Goal: Task Accomplishment & Management: Use online tool/utility

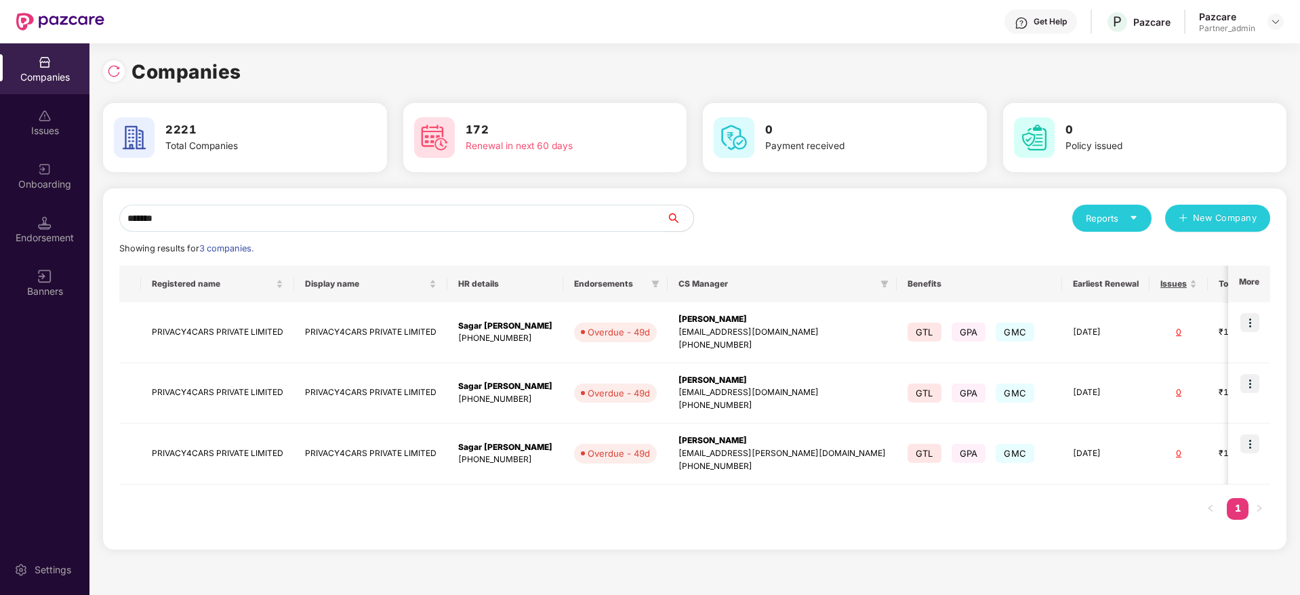
click at [0, 212] on div "Companies Issues Onboarding Endorsement Banners Settings Companies 2221 Total C…" at bounding box center [650, 319] width 1300 height 552
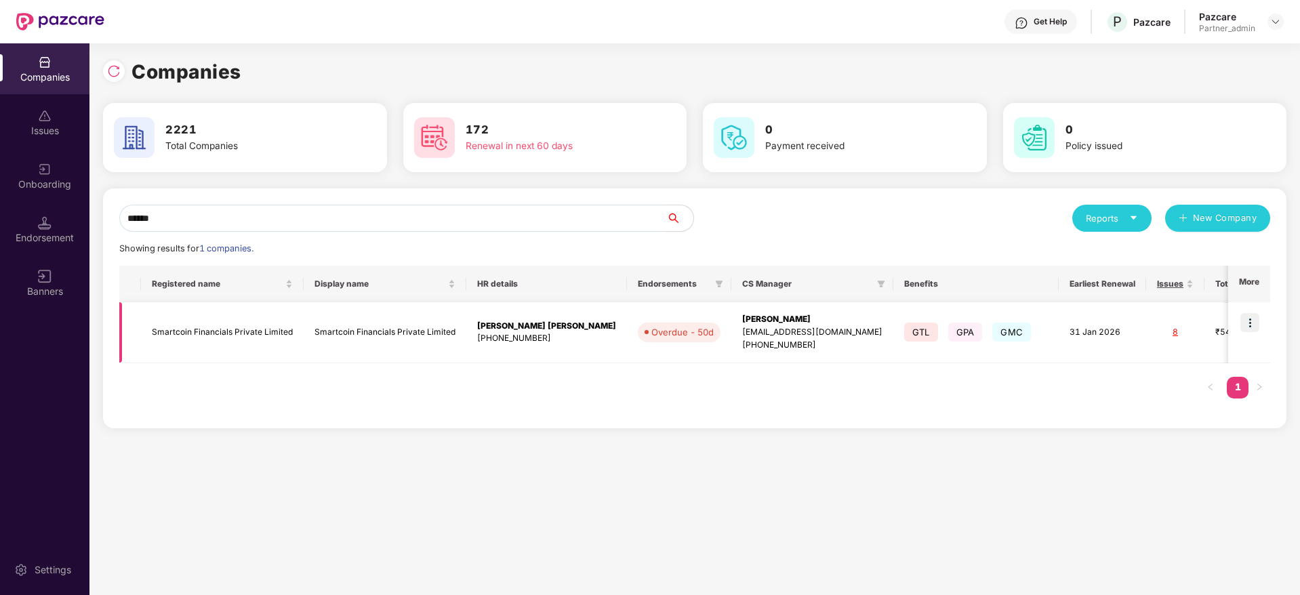
type input "******"
click at [1247, 329] on img at bounding box center [1249, 322] width 19 height 19
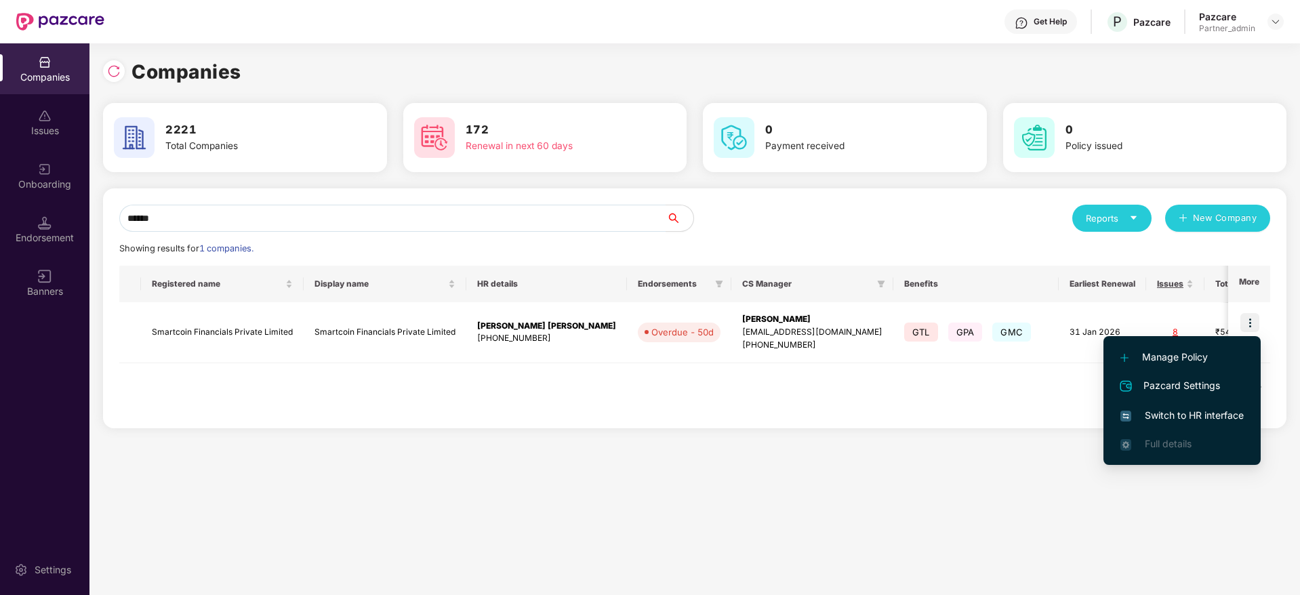
click at [1203, 418] on span "Switch to HR interface" at bounding box center [1181, 415] width 123 height 15
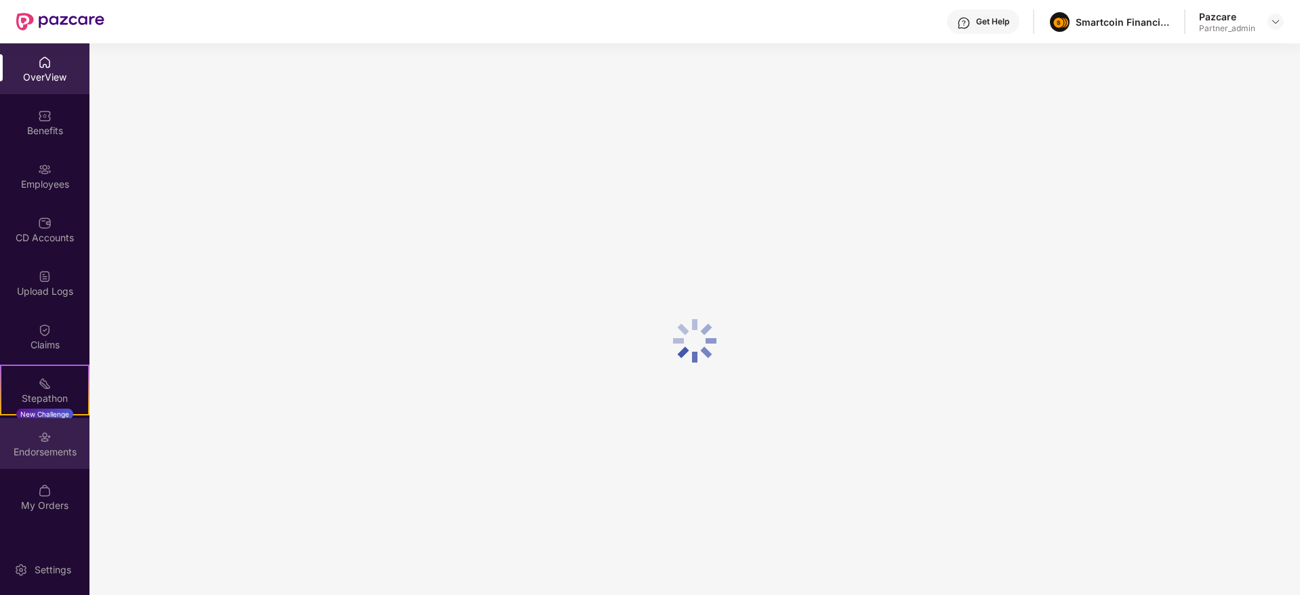
click at [53, 449] on div "Endorsements" at bounding box center [44, 452] width 89 height 14
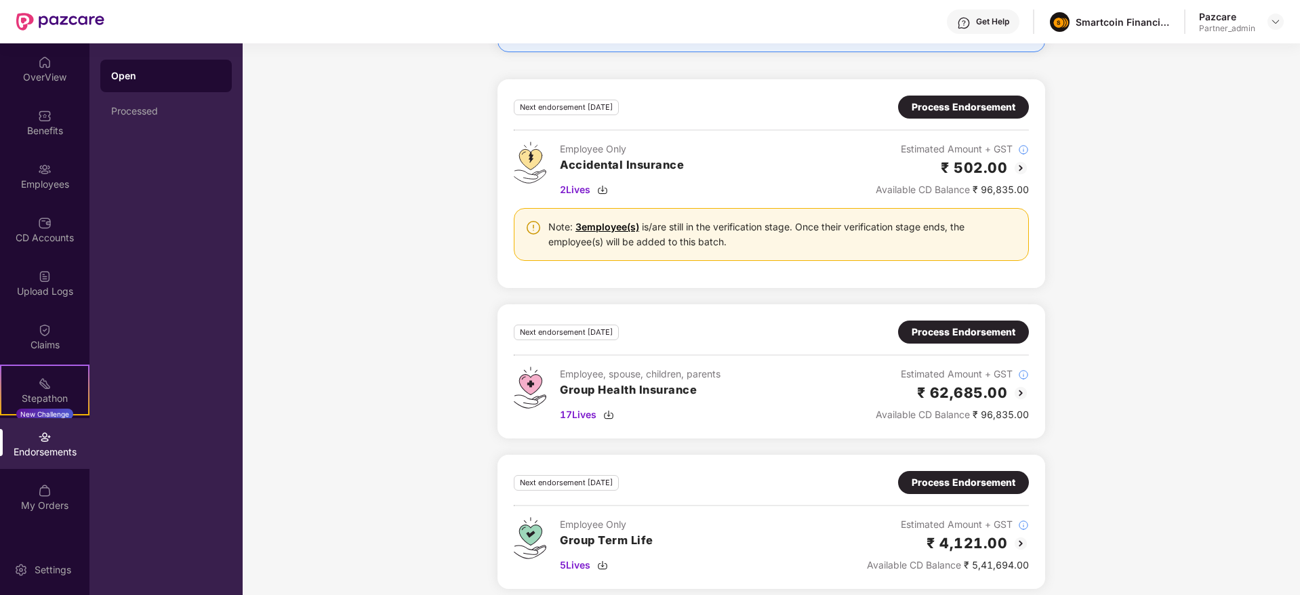
scroll to position [943, 0]
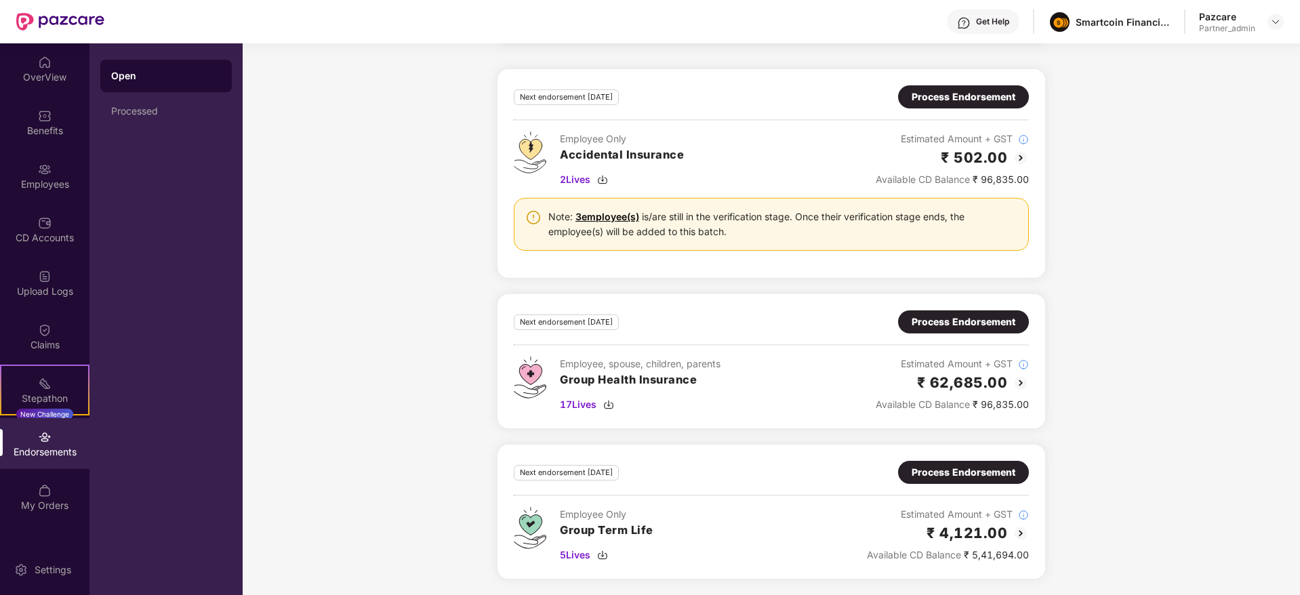
click at [967, 318] on div "Process Endorsement" at bounding box center [963, 321] width 104 height 15
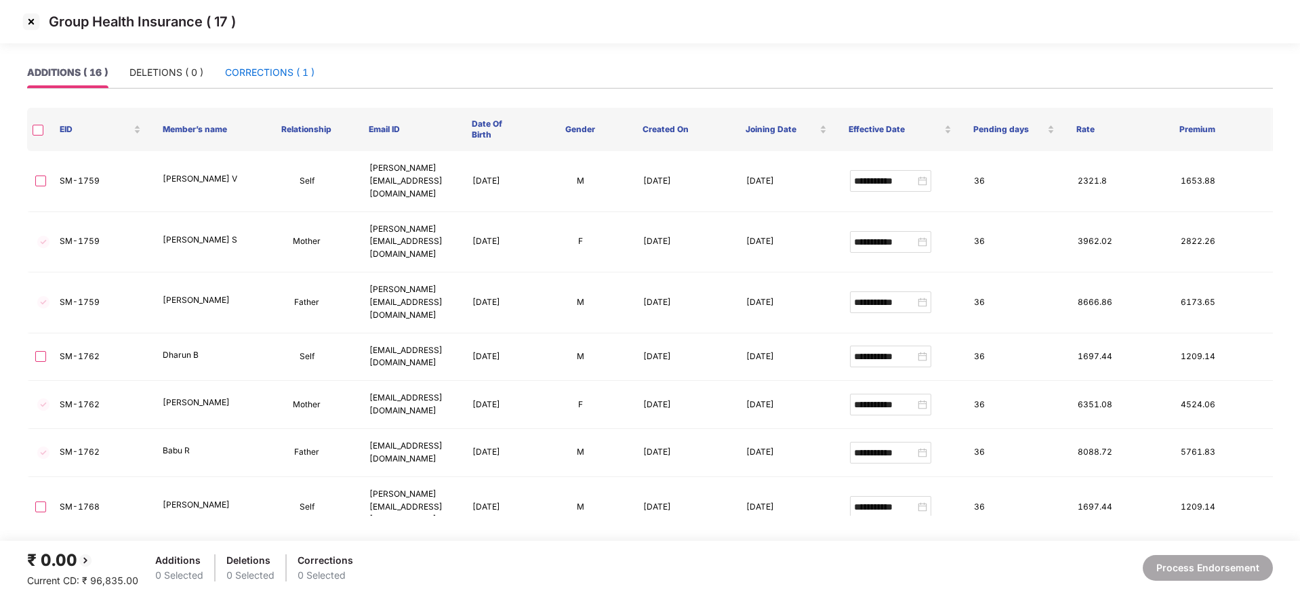
click at [278, 70] on div "CORRECTIONS ( 1 )" at bounding box center [269, 72] width 89 height 15
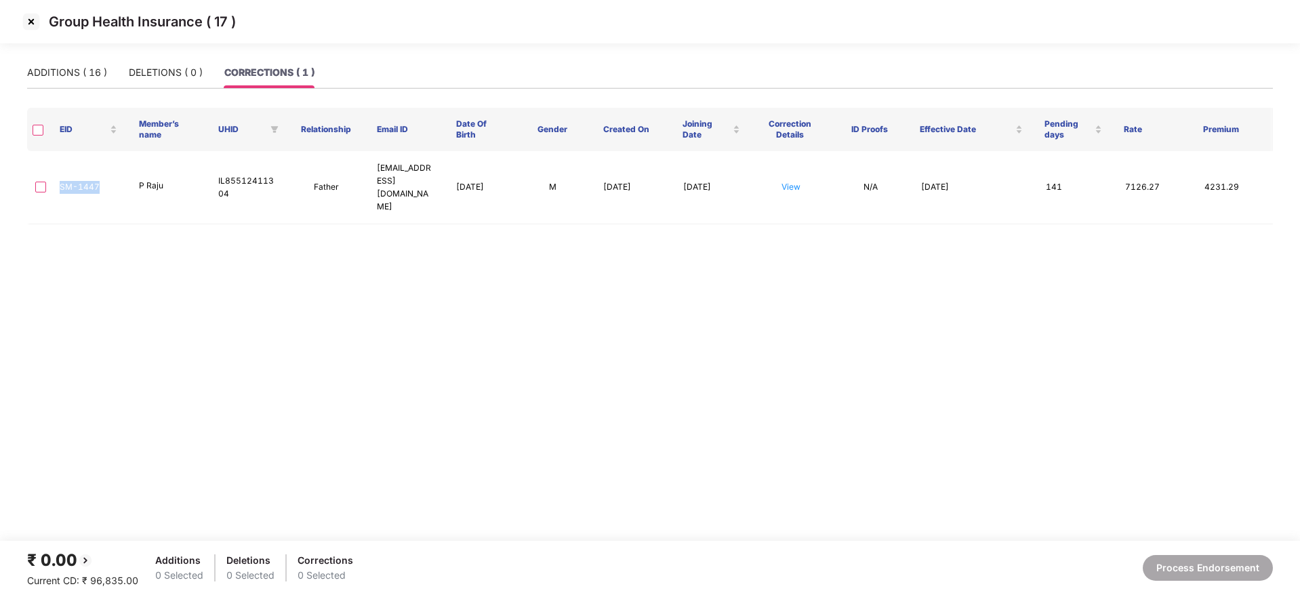
click at [33, 20] on img at bounding box center [31, 22] width 22 height 22
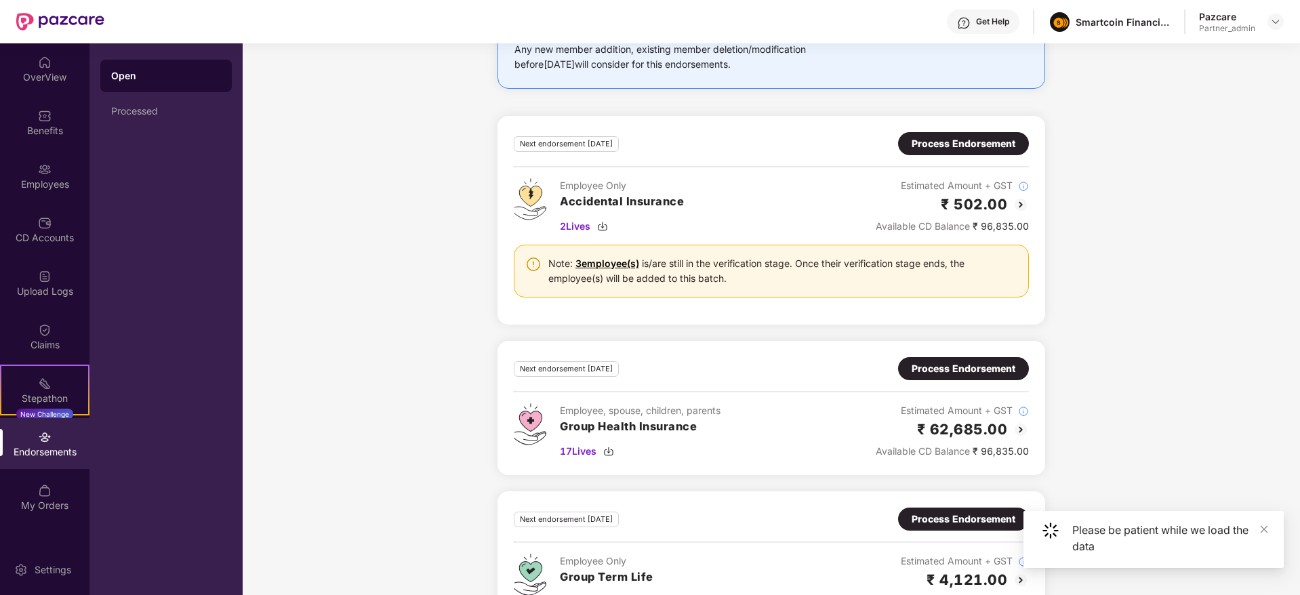
scroll to position [943, 0]
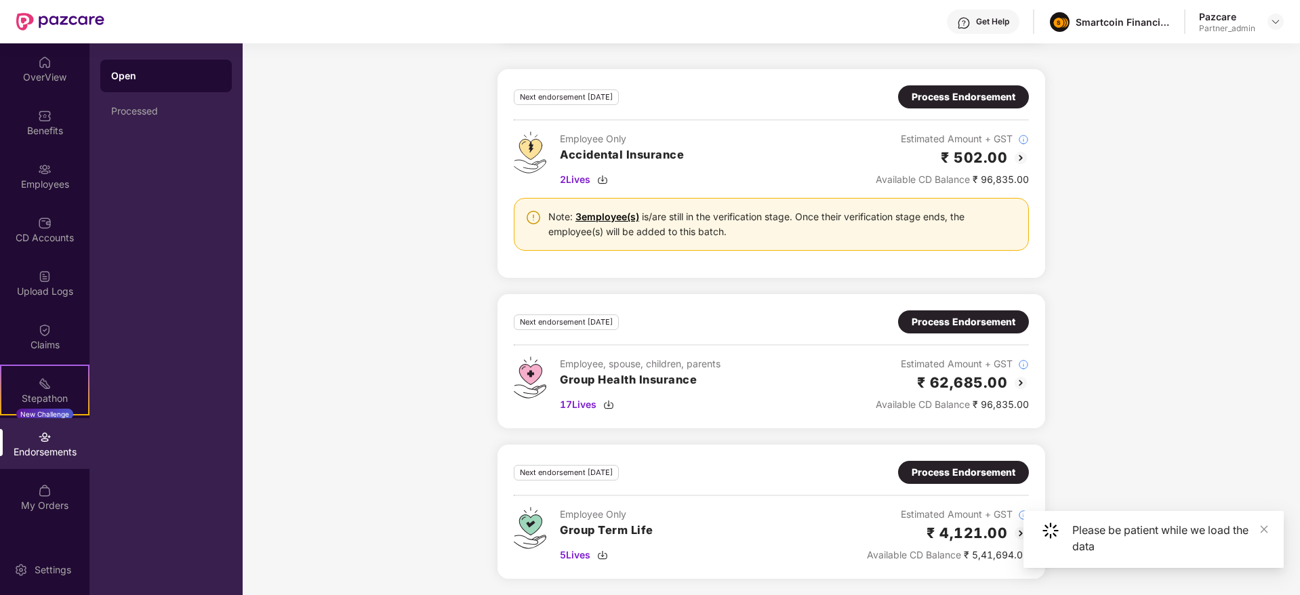
click at [943, 320] on div "Process Endorsement" at bounding box center [963, 321] width 104 height 15
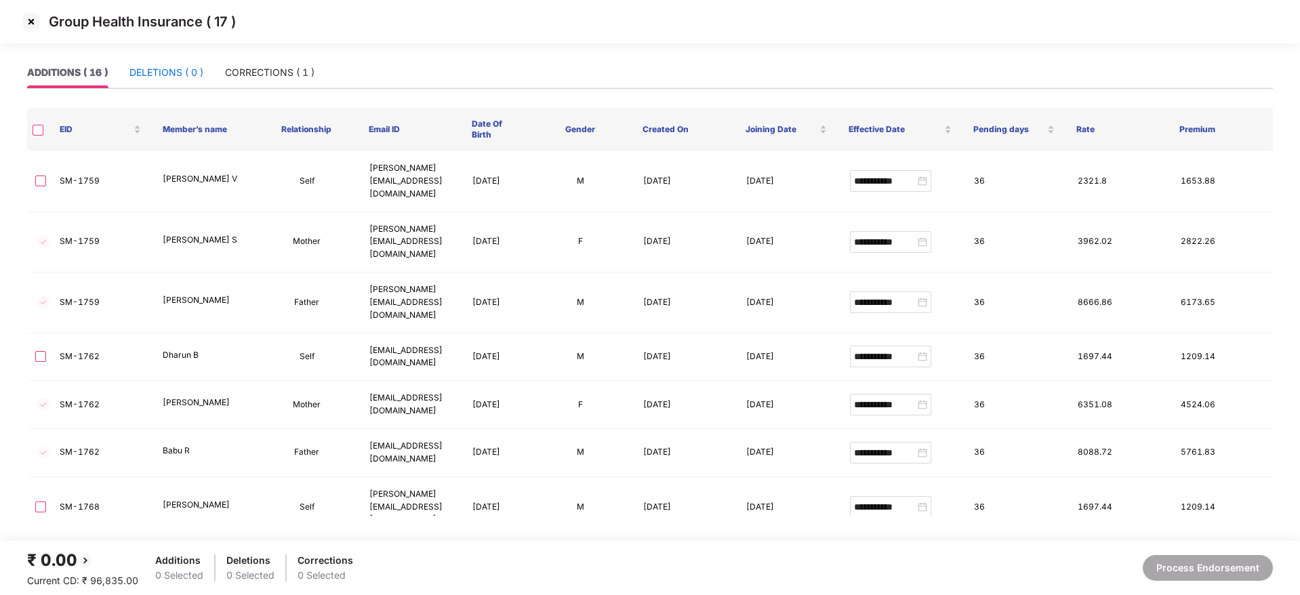
click at [169, 77] on div "DELETIONS ( 0 )" at bounding box center [166, 72] width 74 height 15
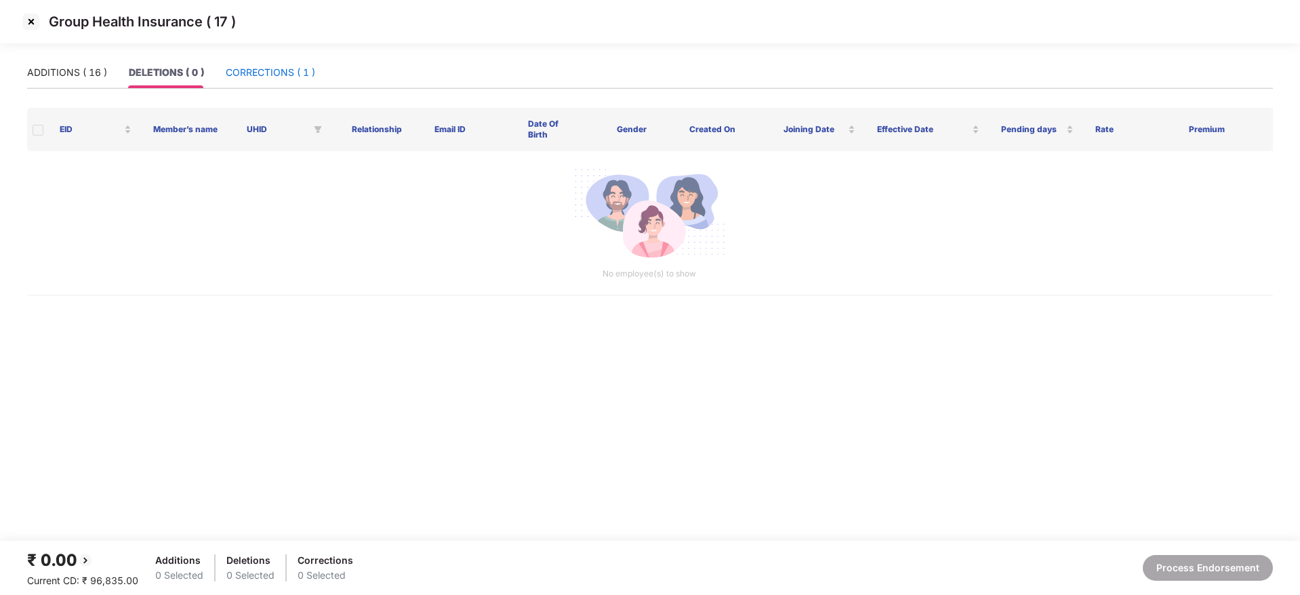
click at [254, 74] on div "CORRECTIONS ( 1 )" at bounding box center [270, 72] width 89 height 15
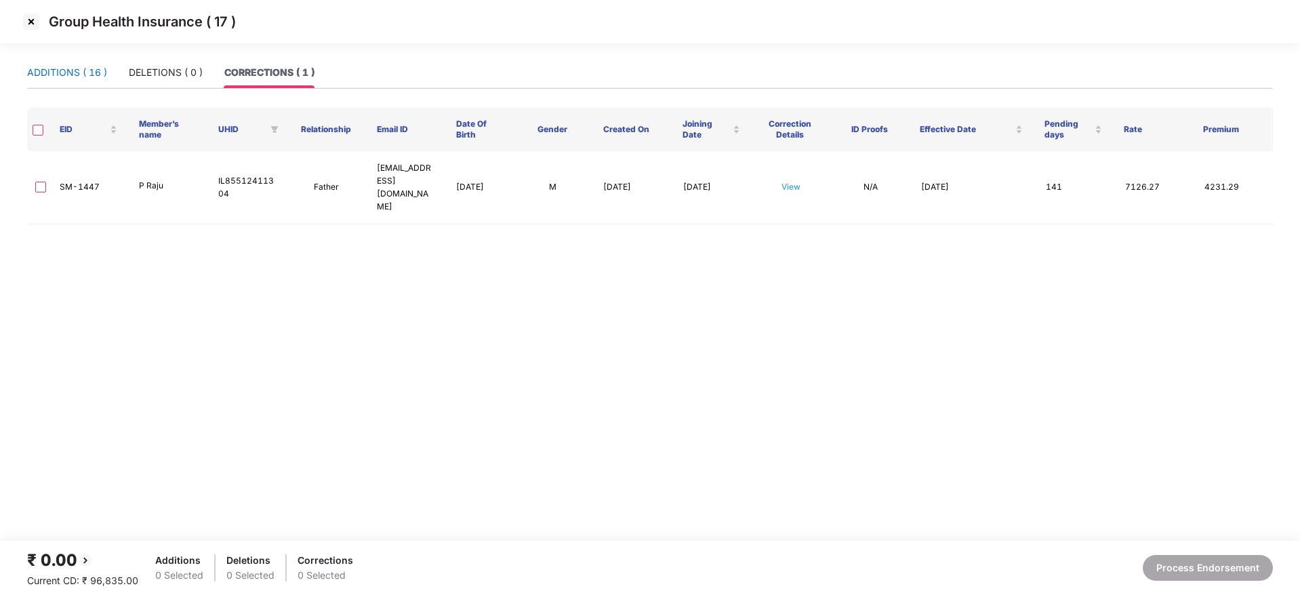
click at [64, 66] on div "ADDITIONS ( 16 )" at bounding box center [67, 72] width 80 height 15
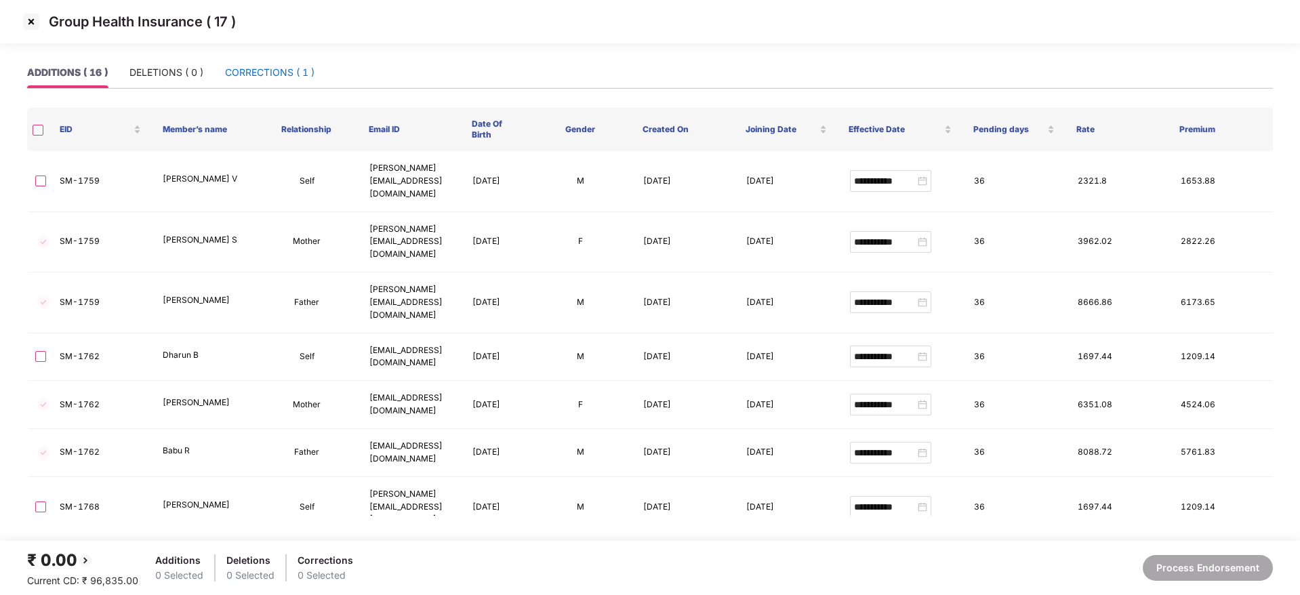
drag, startPoint x: 274, startPoint y: 68, endPoint x: 264, endPoint y: 66, distance: 10.9
click at [273, 68] on div "CORRECTIONS ( 1 )" at bounding box center [269, 72] width 89 height 15
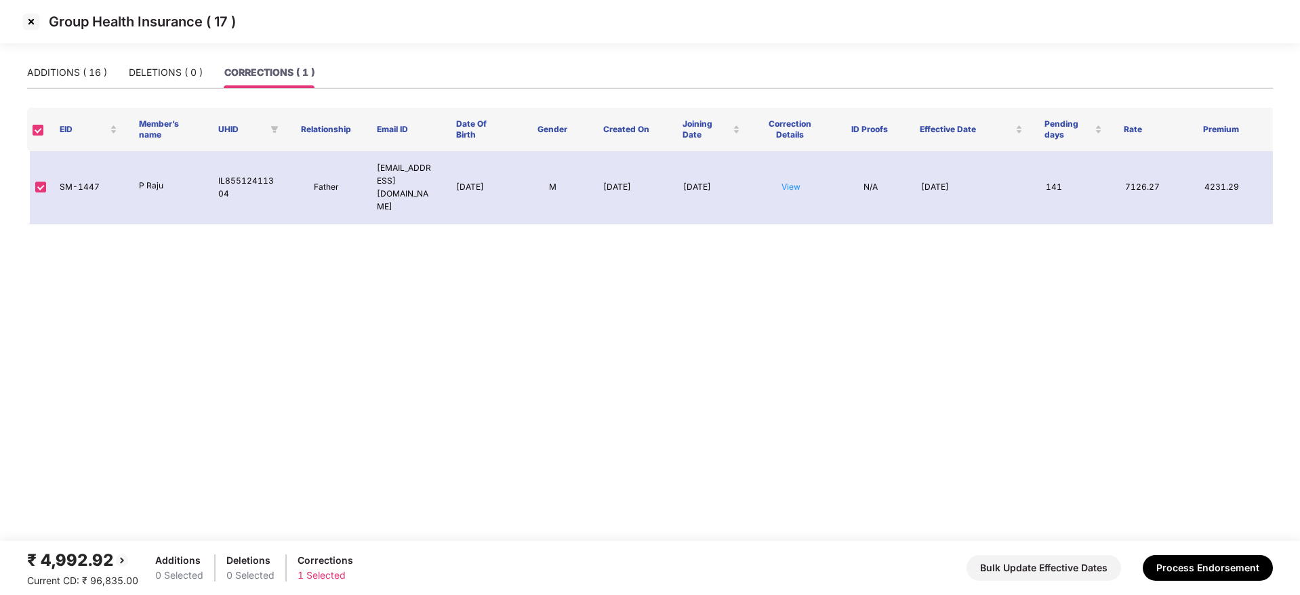
click at [32, 25] on img at bounding box center [31, 22] width 22 height 22
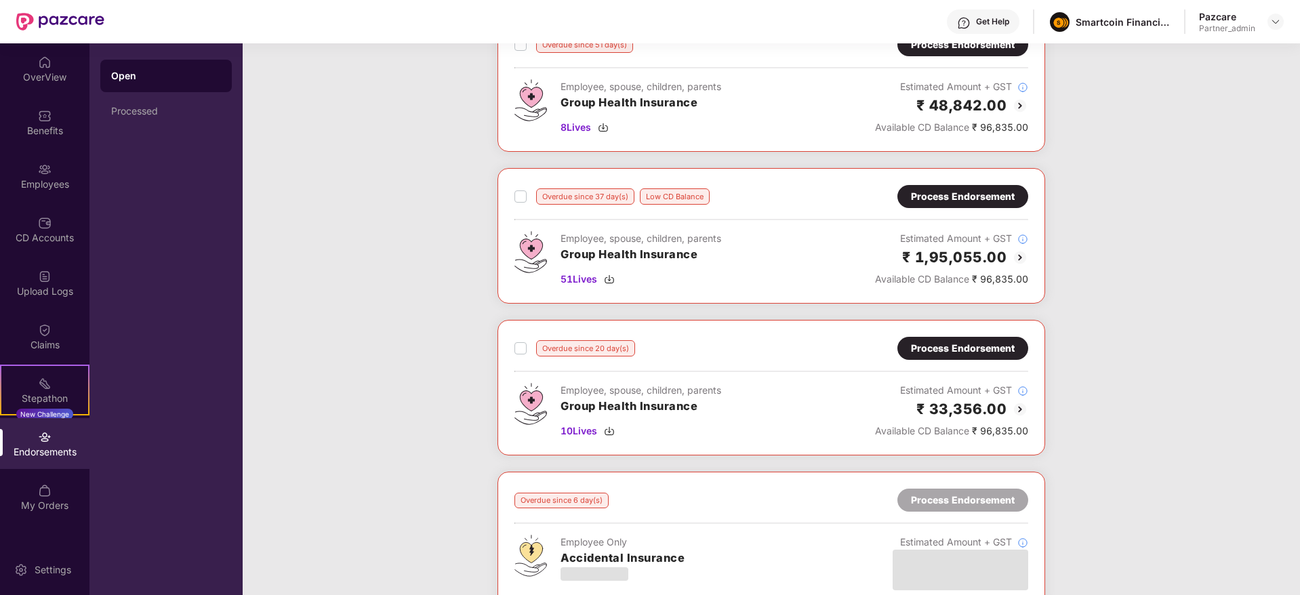
scroll to position [0, 0]
